Goal: Entertainment & Leisure: Browse casually

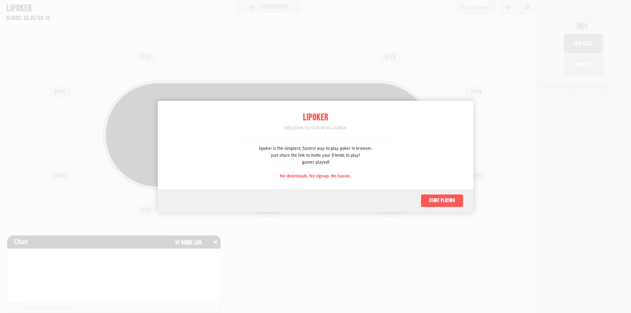
scroll to position [33, 0]
click at [432, 197] on button "Start playing" at bounding box center [442, 200] width 43 height 13
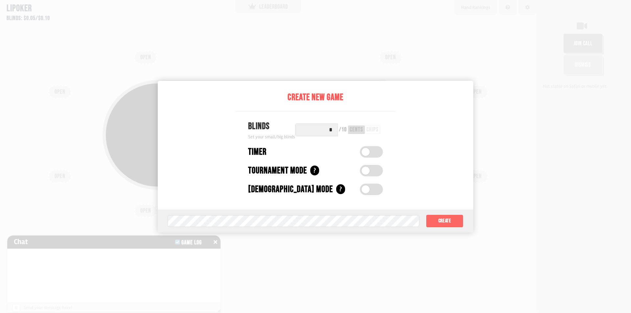
click at [436, 220] on button "Create" at bounding box center [444, 221] width 37 height 13
